Goal: Task Accomplishment & Management: Manage account settings

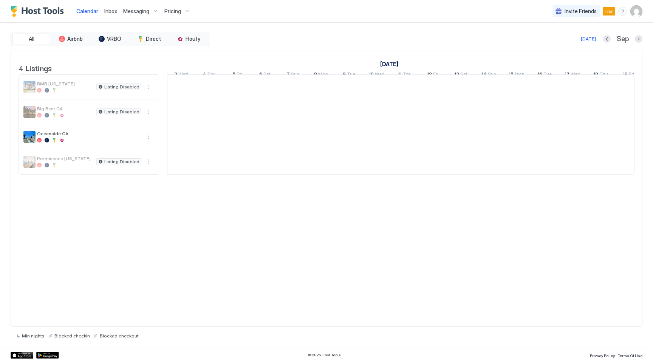
scroll to position [0, 420]
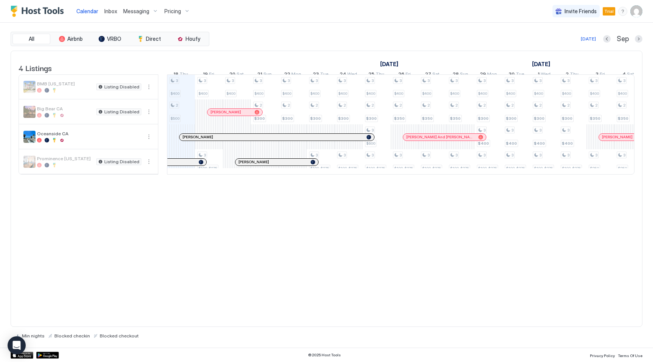
click at [134, 9] on span "Messaging" at bounding box center [136, 11] width 26 height 7
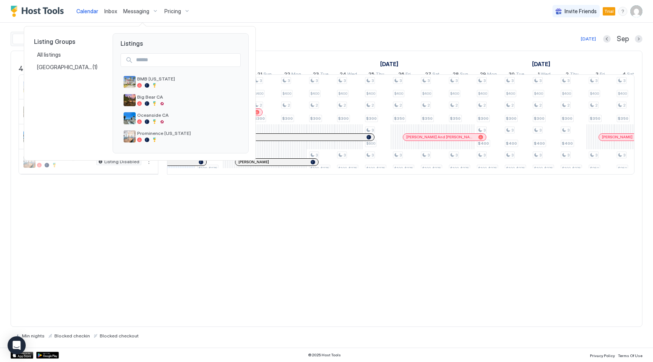
click at [237, 262] on div at bounding box center [326, 181] width 653 height 362
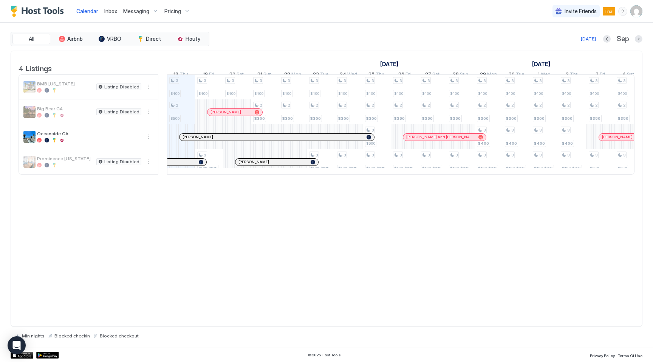
click at [134, 11] on span "Messaging" at bounding box center [136, 11] width 26 height 7
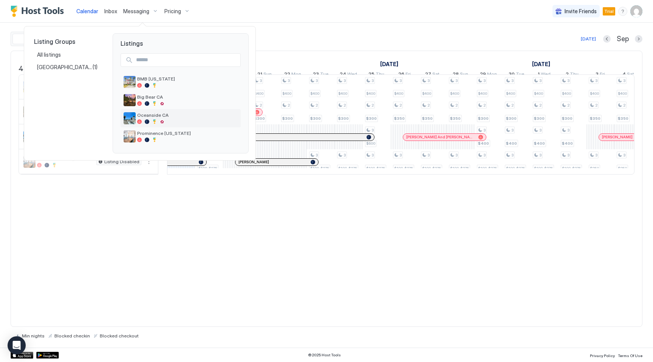
click at [158, 116] on span "Oceanside CA" at bounding box center [187, 115] width 100 height 6
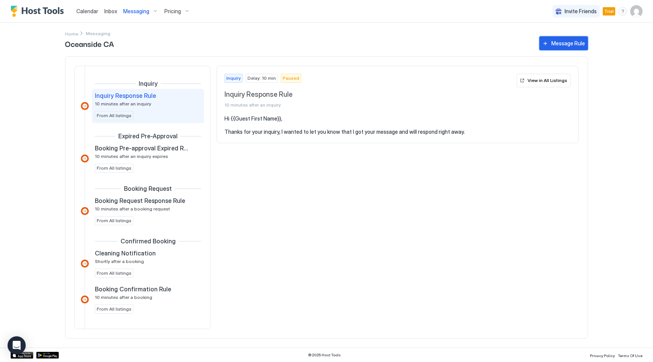
click at [558, 42] on div "Message Rule" at bounding box center [568, 43] width 34 height 8
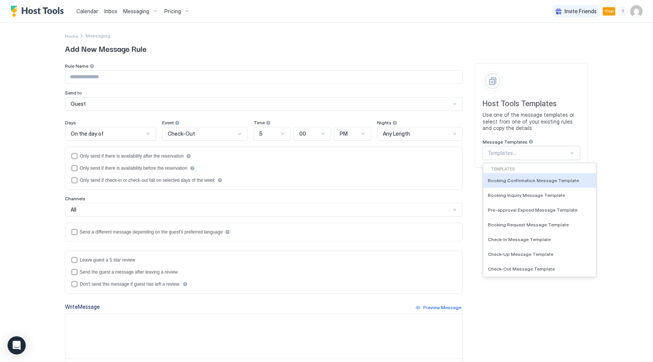
click at [515, 155] on div at bounding box center [527, 153] width 81 height 7
click at [447, 52] on span "Add New Message Rule" at bounding box center [326, 48] width 523 height 11
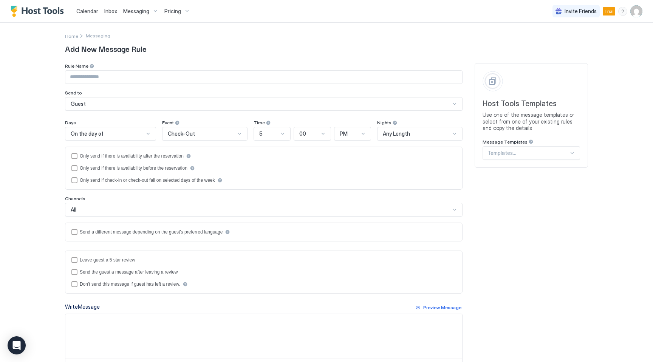
click at [90, 76] on input "Input Field" at bounding box center [263, 77] width 397 height 13
type input "**********"
click at [99, 105] on div "Guest" at bounding box center [261, 103] width 380 height 7
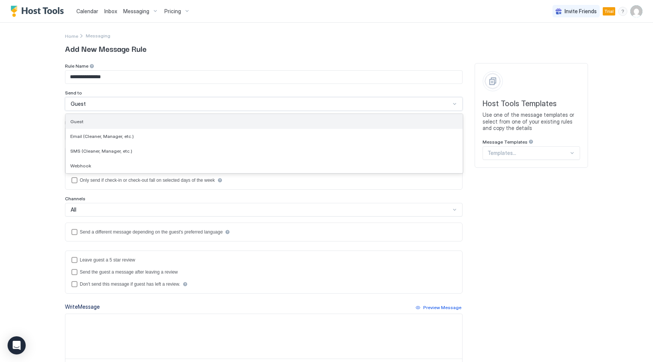
click at [84, 123] on div "Guest" at bounding box center [264, 122] width 388 height 6
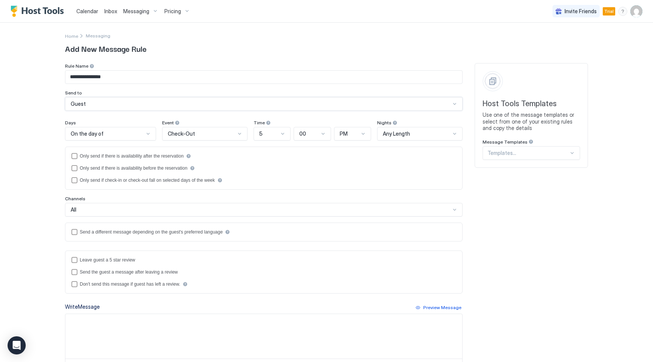
click at [91, 136] on span "On the day of" at bounding box center [87, 133] width 33 height 7
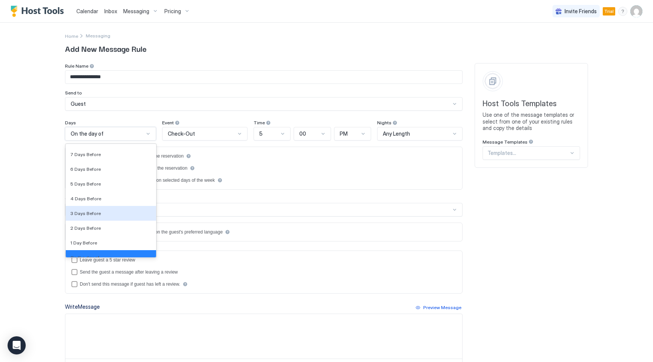
scroll to position [1102, 0]
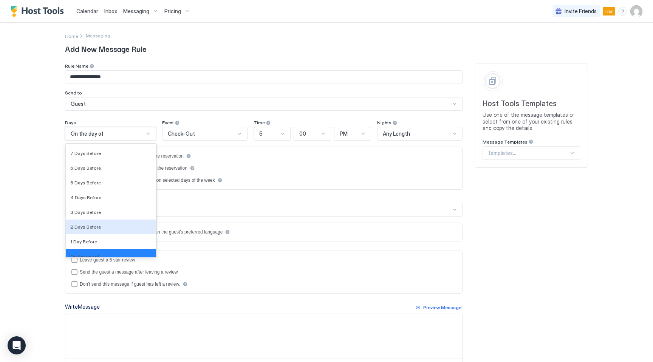
click at [100, 224] on div "2 Days Before" at bounding box center [110, 227] width 81 height 6
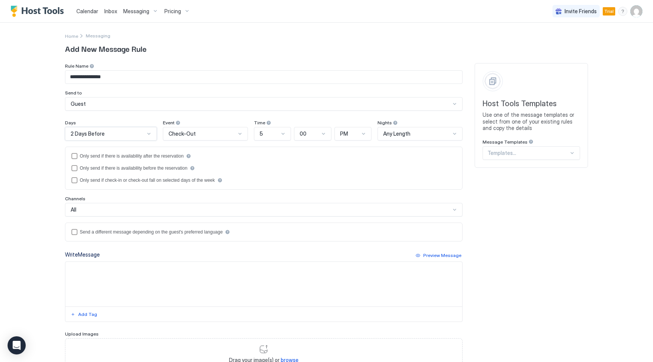
click at [201, 129] on div "Check-Out" at bounding box center [205, 134] width 85 height 14
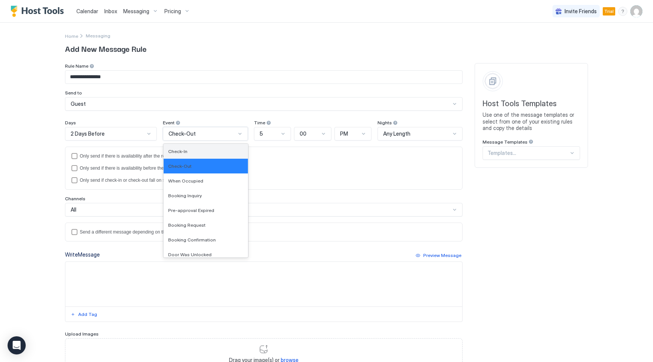
click at [192, 153] on div "Check-In" at bounding box center [205, 151] width 75 height 6
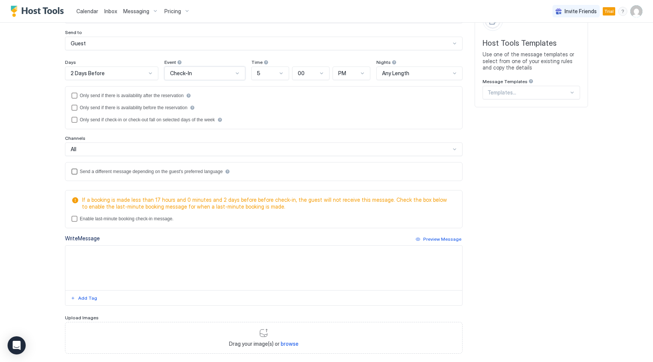
scroll to position [70, 0]
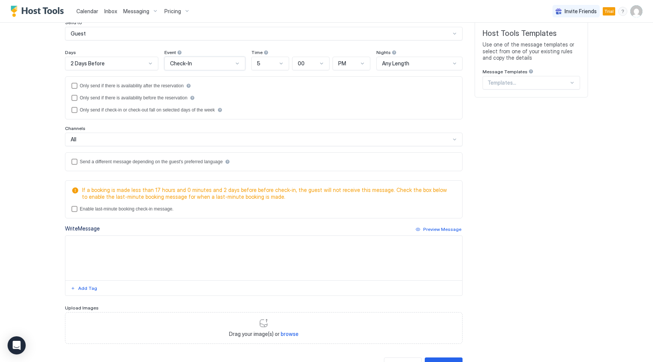
click at [113, 256] on textarea "Input Field" at bounding box center [263, 258] width 397 height 45
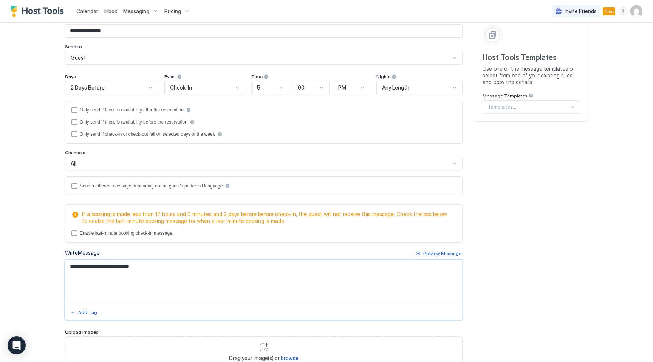
scroll to position [0, 0]
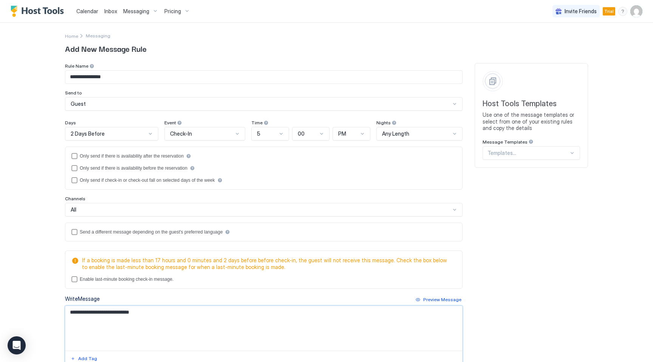
type textarea "**********"
